Goal: Register for event/course

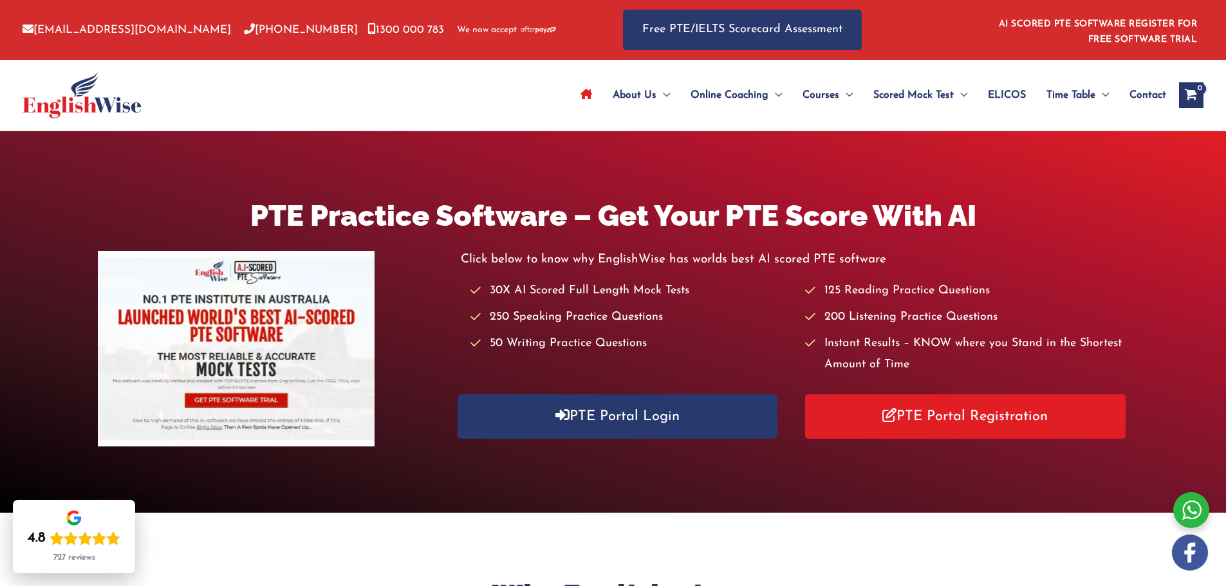
click at [1005, 93] on span "ELICOS" at bounding box center [1007, 95] width 38 height 45
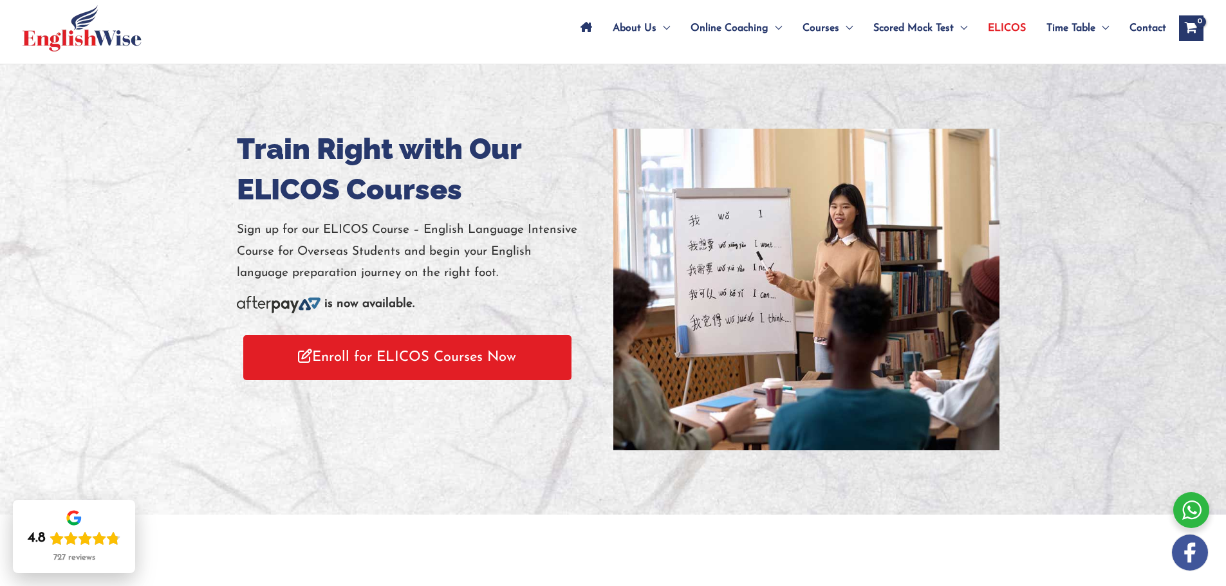
scroll to position [64, 0]
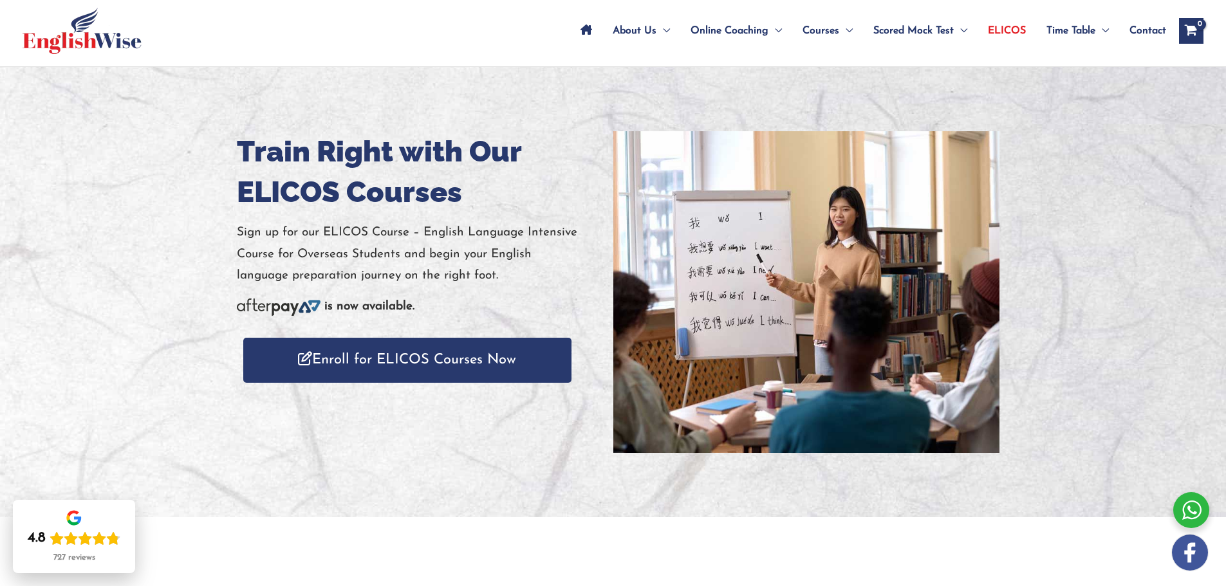
click at [405, 360] on link "Enroll for ELICOS Courses Now" at bounding box center [407, 360] width 328 height 44
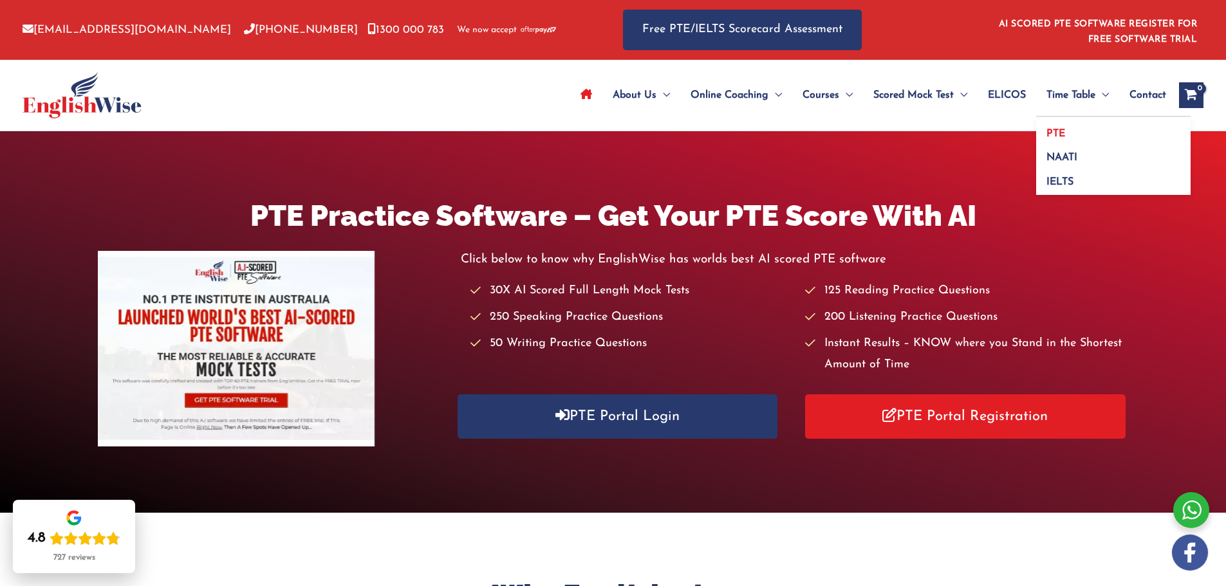
click at [1058, 135] on span "PTE" at bounding box center [1055, 134] width 19 height 10
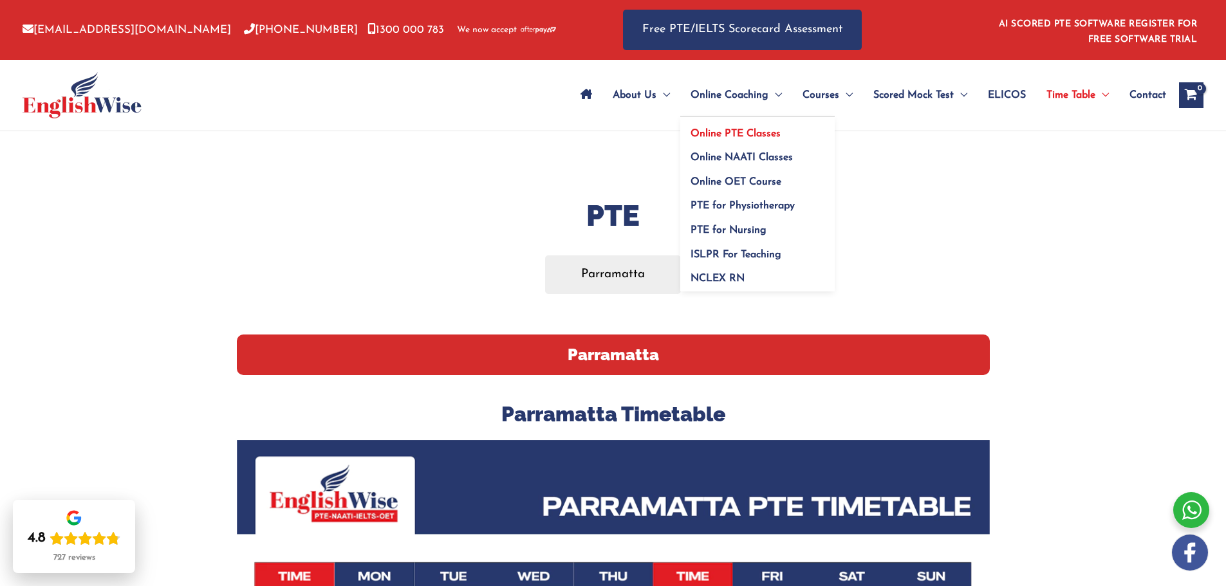
click at [746, 132] on span "Online PTE Classes" at bounding box center [735, 134] width 90 height 10
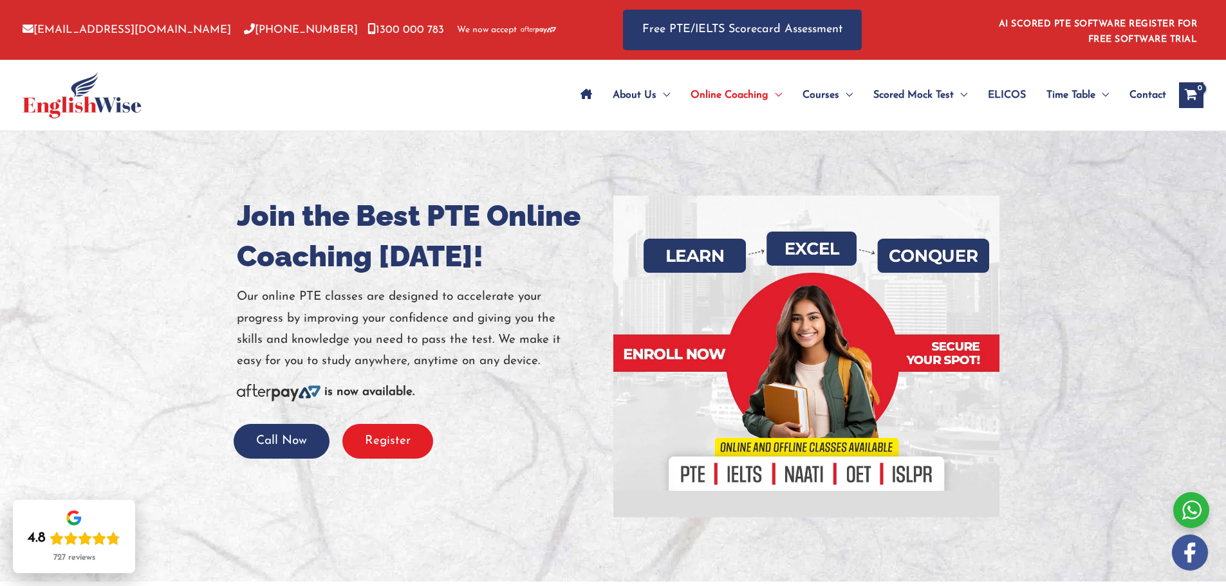
click at [377, 442] on button "Register" at bounding box center [387, 441] width 91 height 35
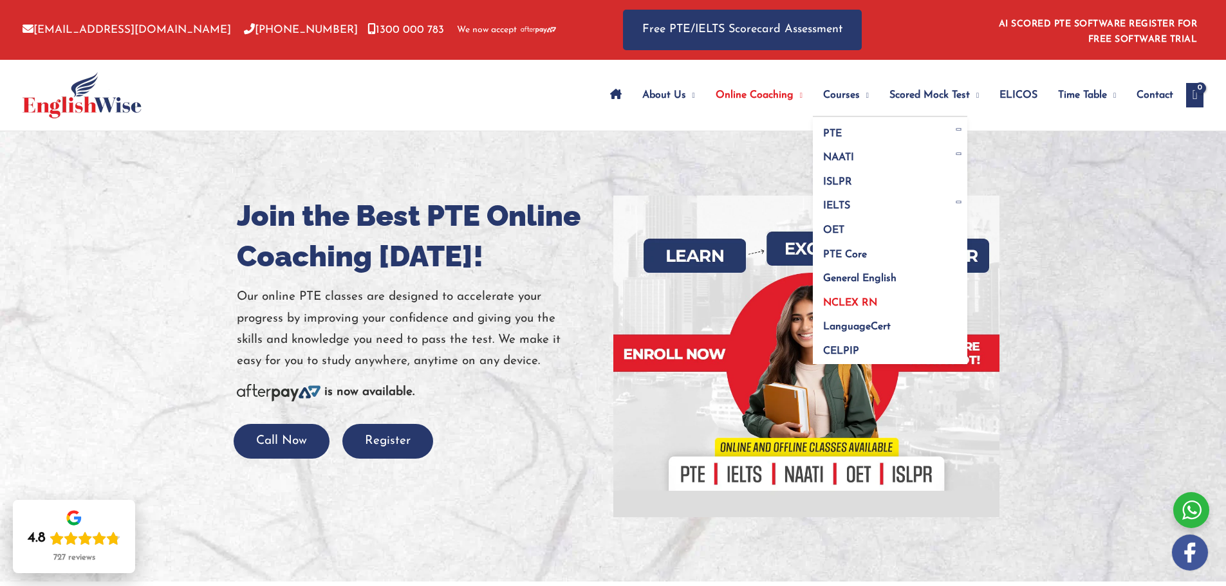
click at [841, 302] on span "NCLEX RN" at bounding box center [850, 303] width 54 height 10
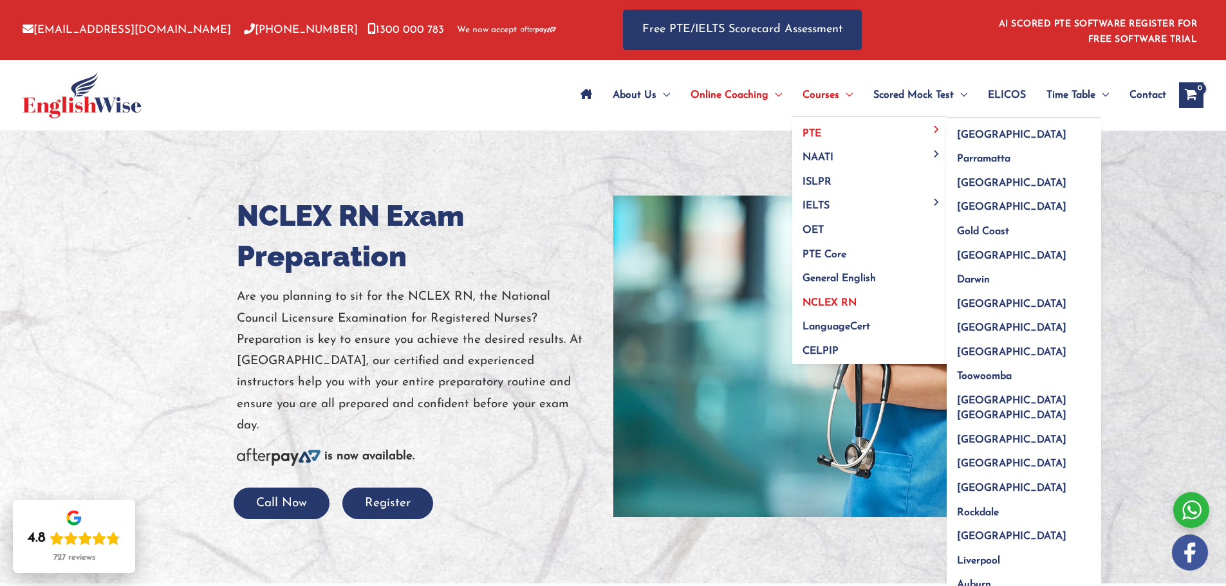
click at [813, 126] on link "PTE" at bounding box center [869, 129] width 154 height 24
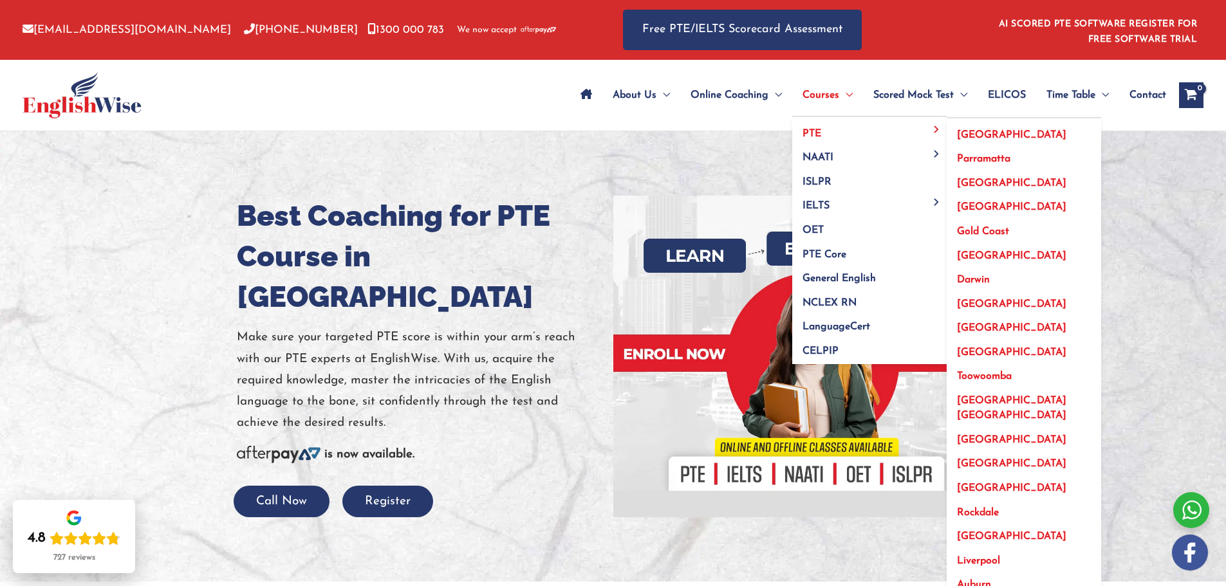
click at [970, 156] on span "Parramatta" at bounding box center [983, 159] width 53 height 10
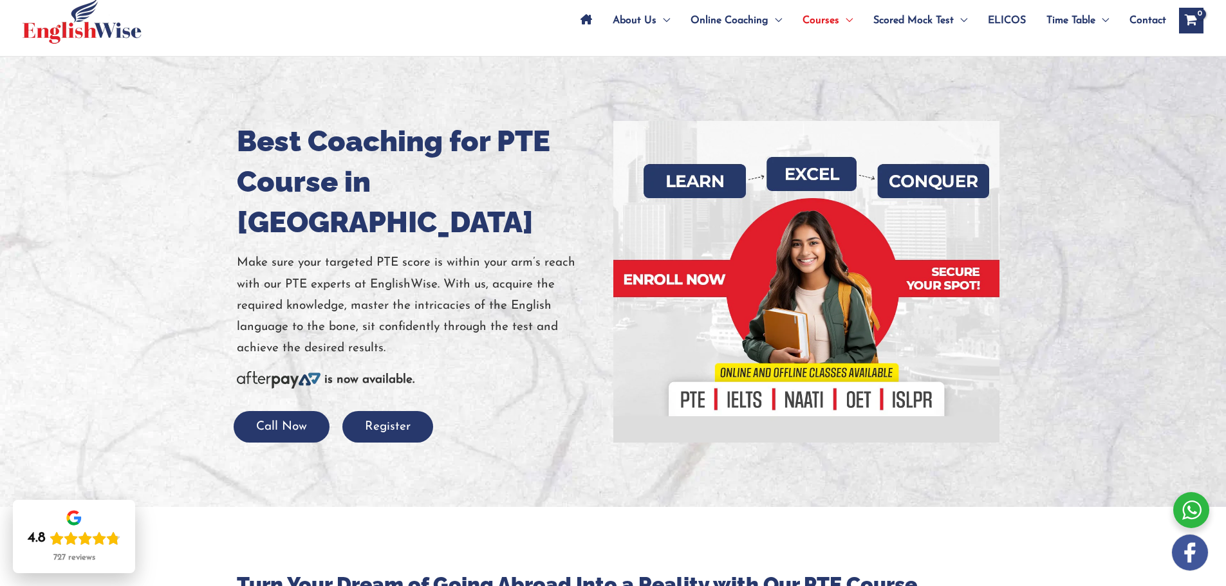
scroll to position [193, 0]
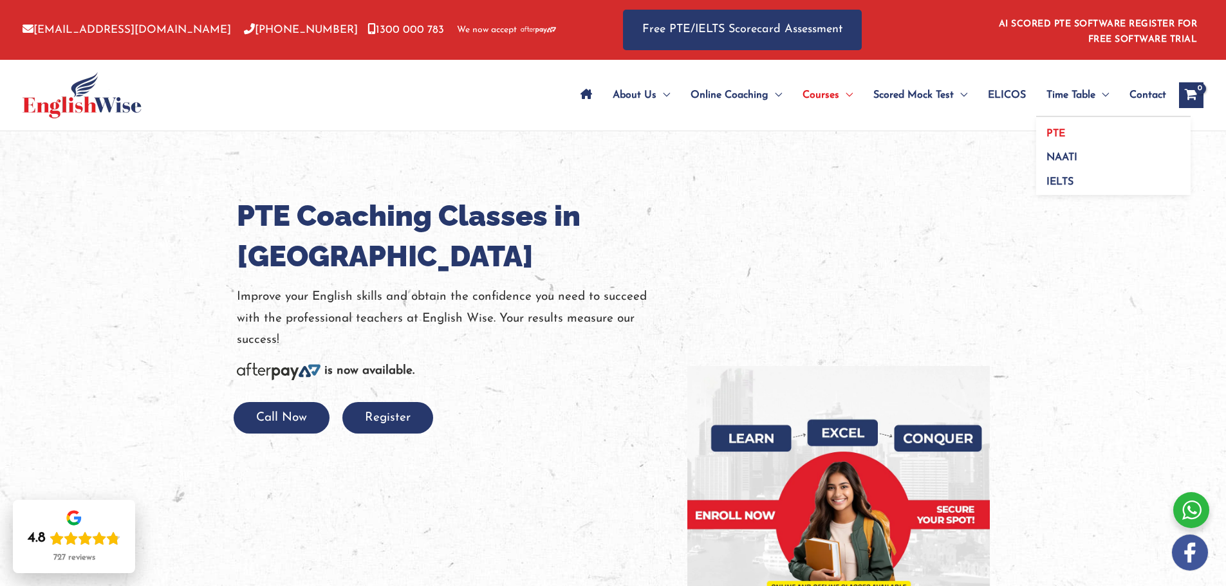
click at [1061, 129] on span "PTE" at bounding box center [1055, 134] width 19 height 10
